Goal: Task Accomplishment & Management: Use online tool/utility

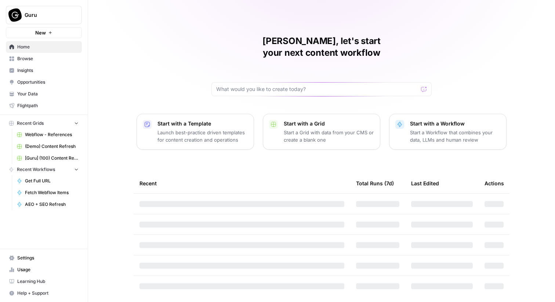
click at [60, 24] on button "Guru" at bounding box center [44, 15] width 76 height 18
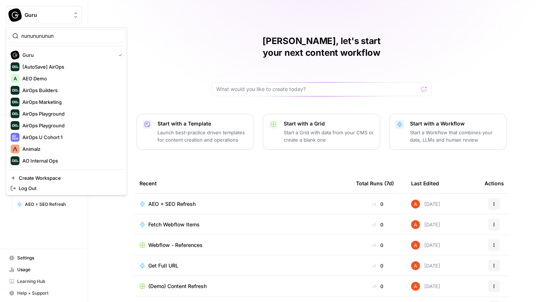
type input "nunununununu"
click at [52, 37] on input "search" at bounding box center [70, 35] width 99 height 7
type input "meis"
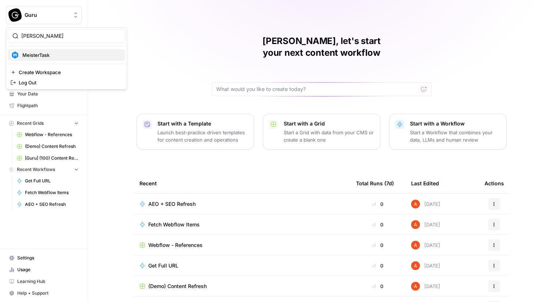
click at [54, 54] on span "MeisterTask" at bounding box center [70, 54] width 97 height 7
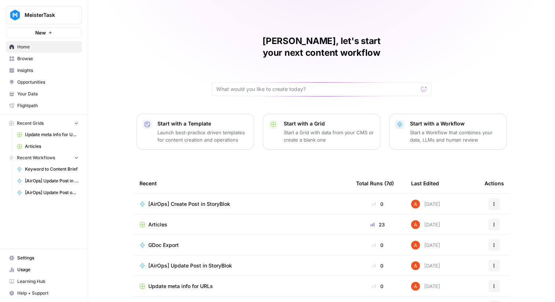
click at [44, 55] on span "Browse" at bounding box center [47, 58] width 61 height 7
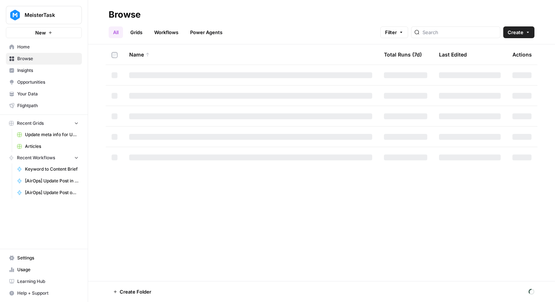
click at [173, 28] on link "Workflows" at bounding box center [166, 32] width 33 height 12
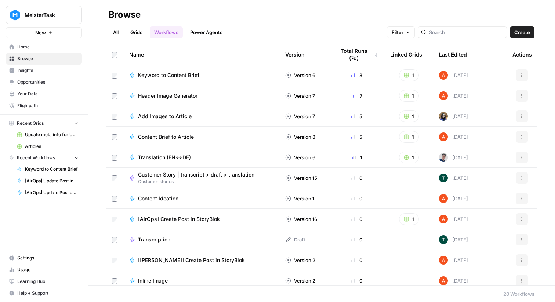
click at [517, 33] on span "Create" at bounding box center [523, 32] width 16 height 7
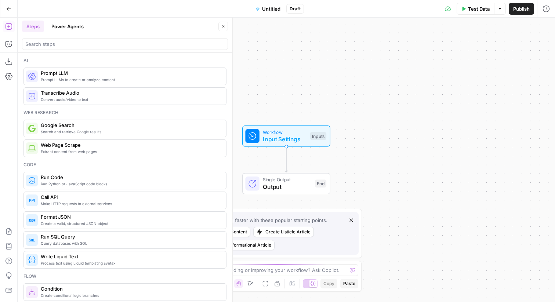
click at [265, 14] on div "Go Back Untitled Draft Test Data Options Publish Run History" at bounding box center [277, 8] width 555 height 17
click at [271, 8] on span "Untitled" at bounding box center [271, 8] width 18 height 7
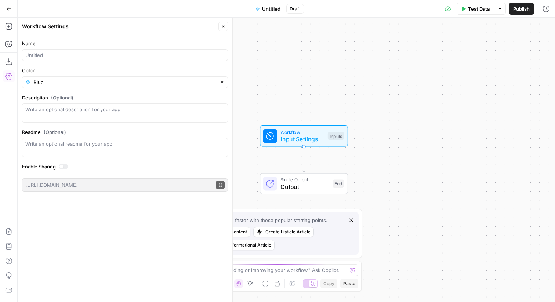
click at [106, 41] on label "Name" at bounding box center [125, 43] width 206 height 7
click at [106, 51] on input "Name" at bounding box center [124, 54] width 199 height 7
click at [106, 51] on div at bounding box center [125, 55] width 206 height 12
type input "Temp"
click at [7, 27] on icon "button" at bounding box center [8, 26] width 7 height 7
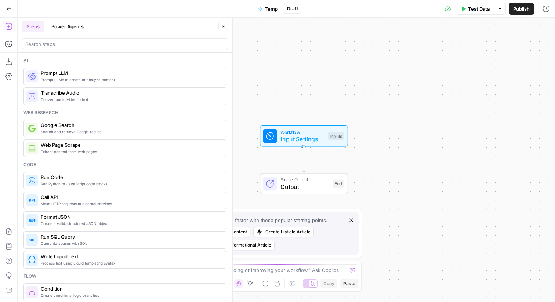
click at [110, 49] on div at bounding box center [125, 44] width 206 height 12
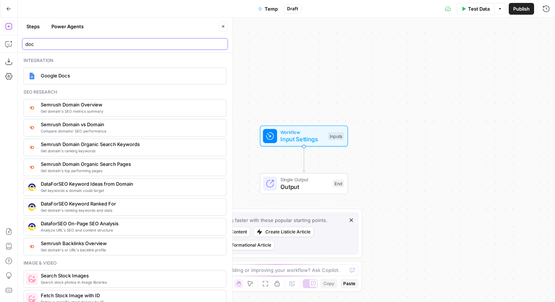
type input "doc"
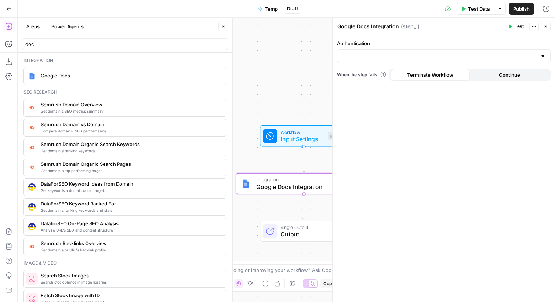
click at [413, 61] on div at bounding box center [444, 56] width 214 height 14
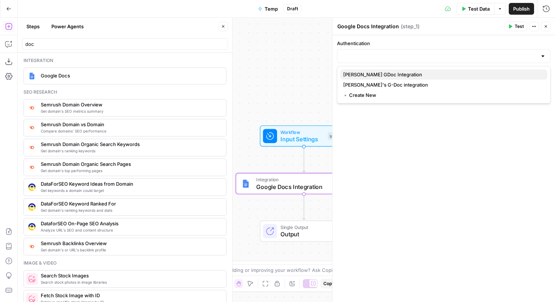
click at [407, 76] on span "[PERSON_NAME] GDoc Integration" at bounding box center [442, 74] width 198 height 7
type input "[PERSON_NAME] GDoc Integration"
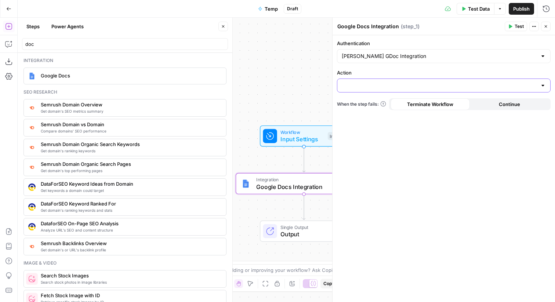
click at [407, 86] on input "Action" at bounding box center [439, 85] width 195 height 7
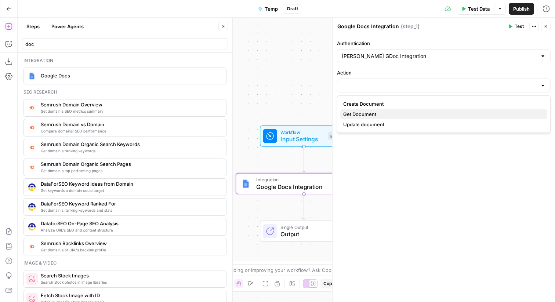
click at [403, 115] on span "Get Document" at bounding box center [442, 114] width 198 height 7
type input "Get Document"
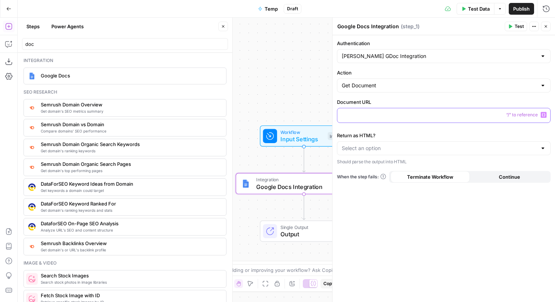
click at [399, 120] on div at bounding box center [444, 115] width 213 height 14
click at [396, 149] on input "Return as HTML?" at bounding box center [439, 148] width 195 height 7
click at [387, 176] on span "No" at bounding box center [442, 176] width 198 height 7
type input "No"
click at [379, 118] on p at bounding box center [444, 114] width 204 height 7
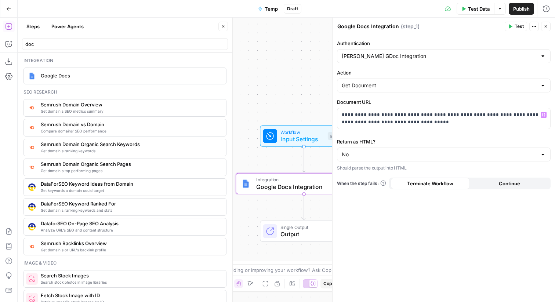
click at [515, 22] on button "Test" at bounding box center [516, 27] width 22 height 10
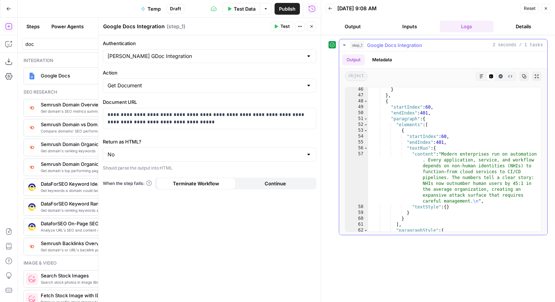
scroll to position [75, 0]
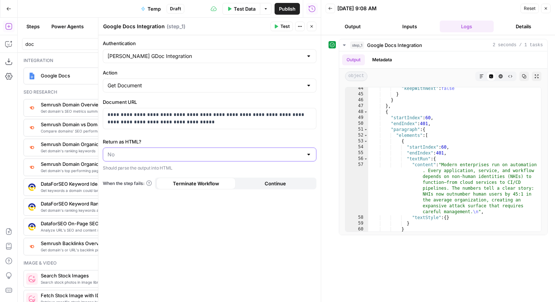
click at [161, 151] on input "Return as HTML?" at bounding box center [205, 154] width 195 height 7
click at [159, 169] on button "Yes" at bounding box center [209, 173] width 207 height 10
type input "Yes"
click at [289, 28] on span "Test" at bounding box center [285, 26] width 9 height 7
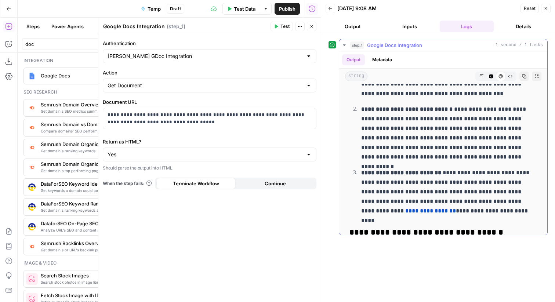
scroll to position [3960, 0]
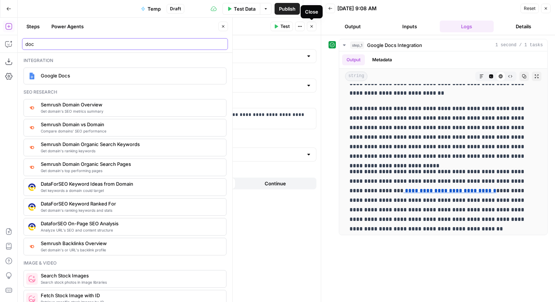
click at [40, 42] on input "doc" at bounding box center [124, 43] width 199 height 7
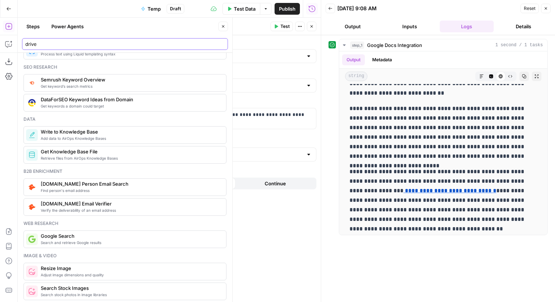
scroll to position [0, 0]
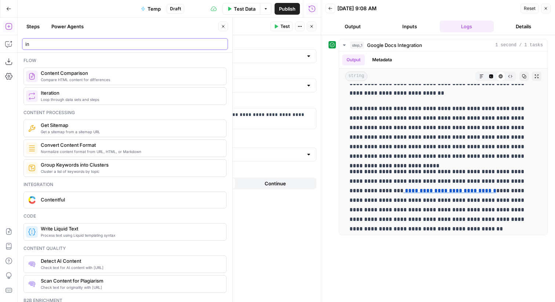
type input "i"
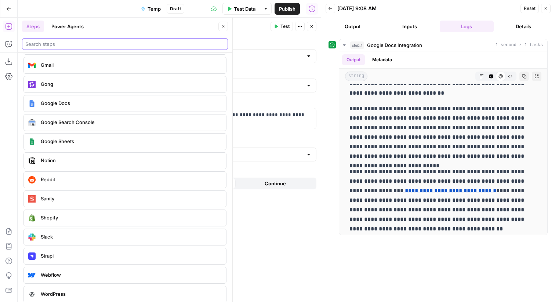
scroll to position [1544, 0]
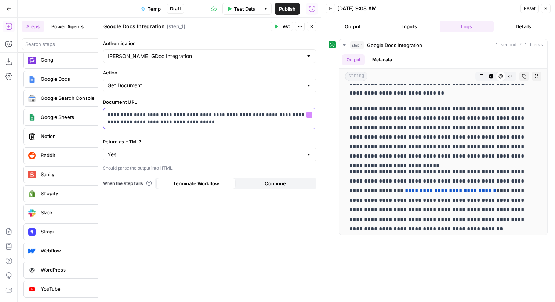
click at [164, 125] on p "**********" at bounding box center [210, 118] width 204 height 15
click at [287, 28] on span "Test" at bounding box center [285, 26] width 9 height 7
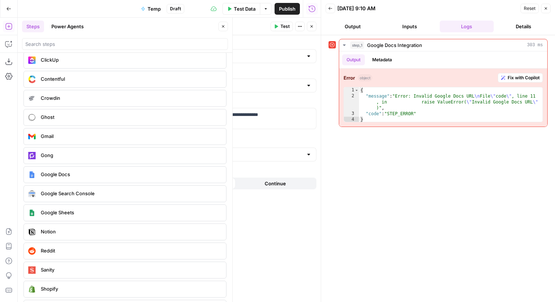
scroll to position [1445, 0]
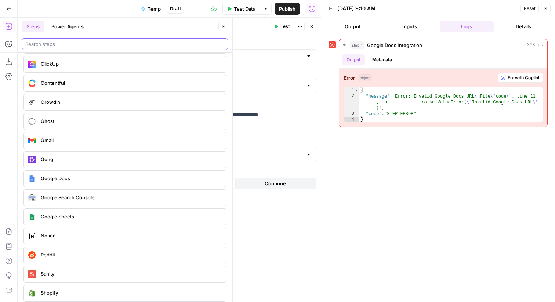
click at [74, 43] on input "search" at bounding box center [124, 43] width 199 height 7
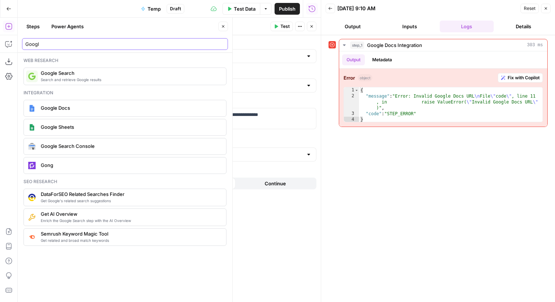
scroll to position [0, 0]
type input "Google"
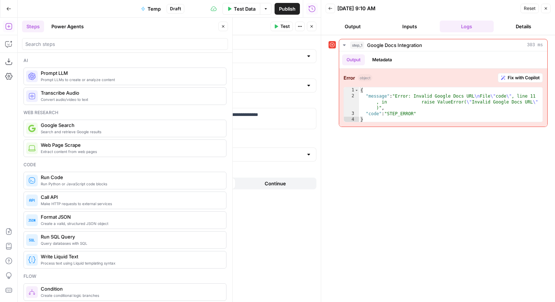
click at [12, 7] on button "Go Back" at bounding box center [8, 8] width 13 height 13
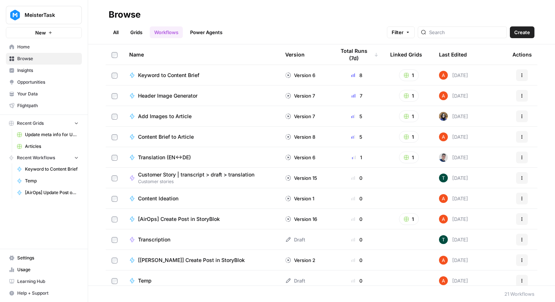
click at [156, 30] on link "Workflows" at bounding box center [166, 32] width 33 height 12
click at [459, 56] on div "Last Edited" at bounding box center [453, 54] width 28 height 20
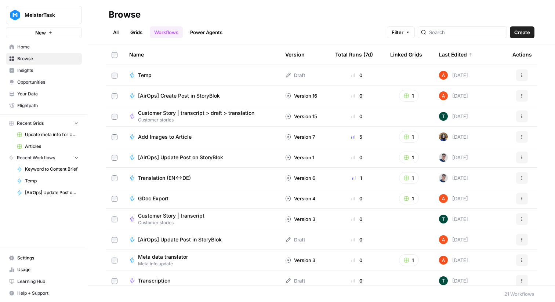
click at [521, 69] on button "Actions" at bounding box center [522, 75] width 12 height 12
click at [453, 132] on div "Delete" at bounding box center [487, 135] width 70 height 7
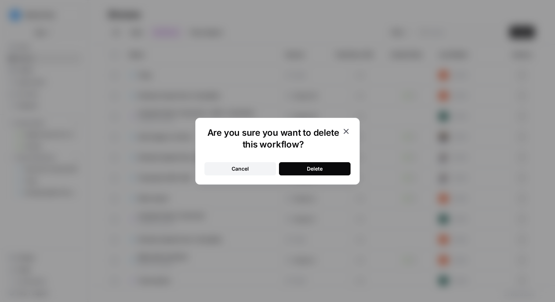
click at [294, 170] on button "Delete" at bounding box center [315, 168] width 72 height 13
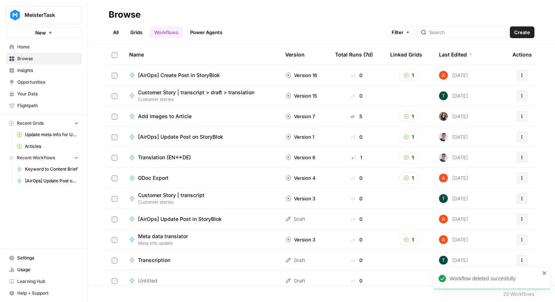
click at [30, 256] on span "Settings" at bounding box center [47, 258] width 61 height 7
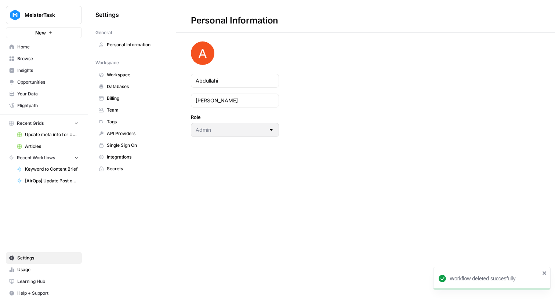
click at [127, 159] on span "Integrations" at bounding box center [136, 157] width 58 height 7
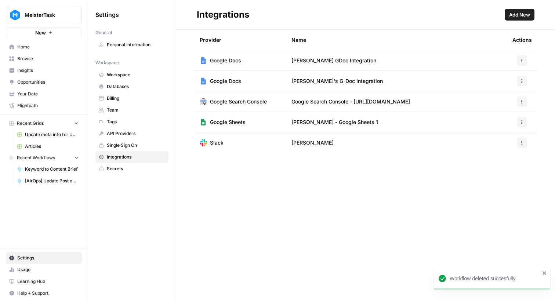
click at [511, 14] on span "Add New" at bounding box center [519, 14] width 21 height 7
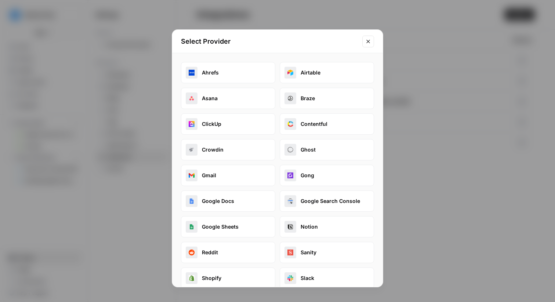
click at [372, 38] on button "Close modal" at bounding box center [369, 42] width 12 height 12
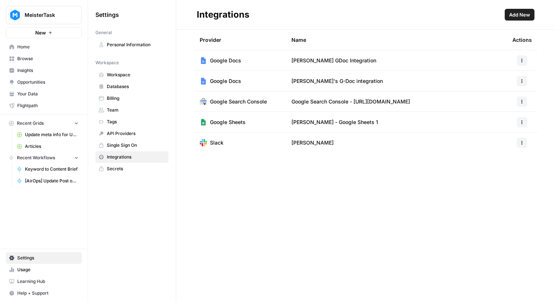
click at [53, 47] on span "Home" at bounding box center [47, 47] width 61 height 7
